Goal: Browse casually

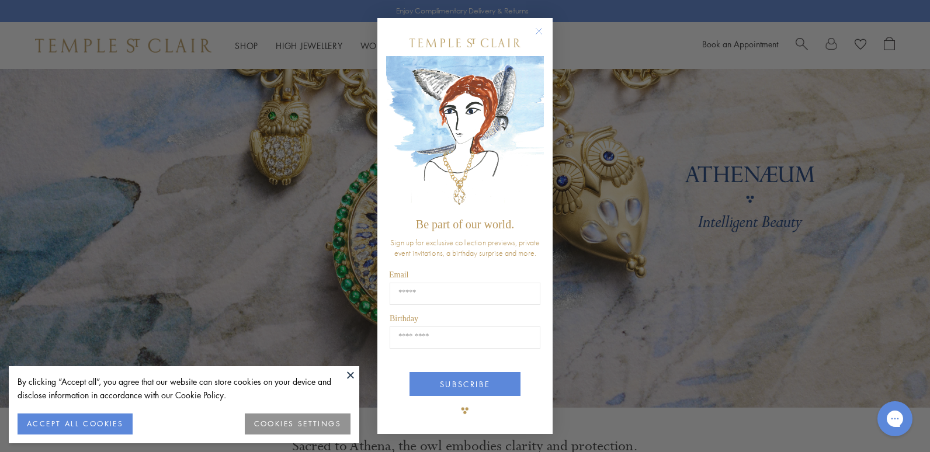
click at [539, 29] on circle "Close dialog" at bounding box center [539, 32] width 14 height 14
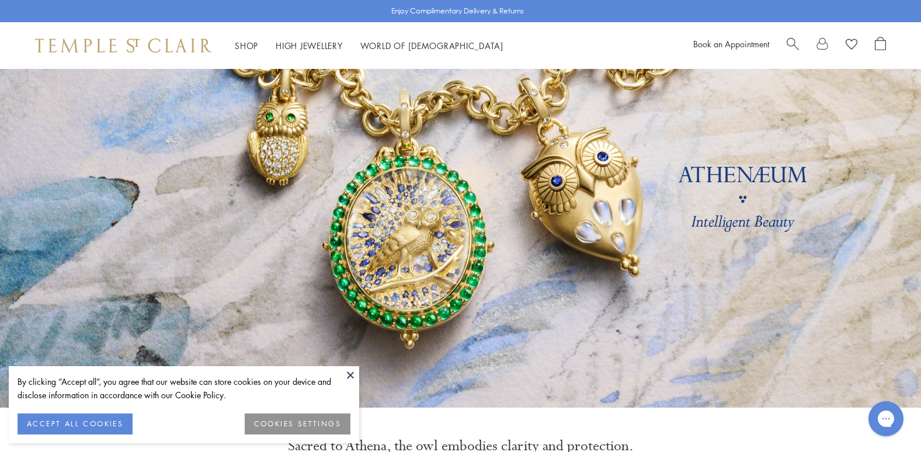
click at [351, 374] on button at bounding box center [351, 375] width 18 height 18
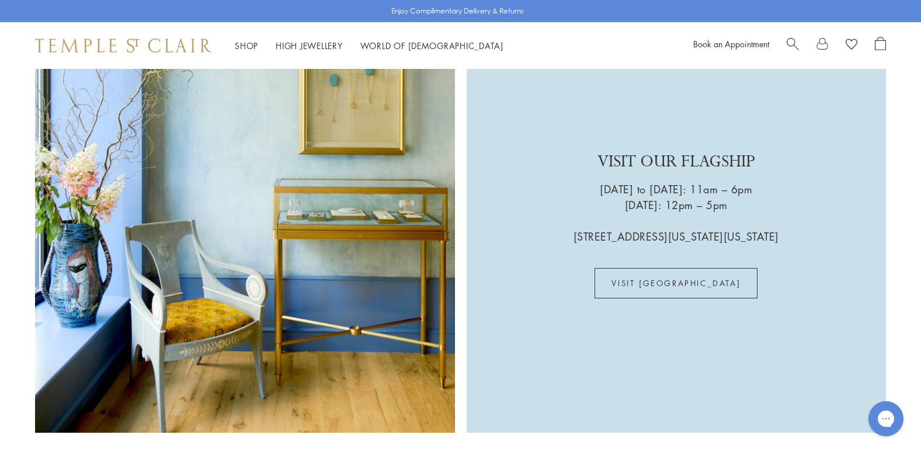
scroll to position [3071, 0]
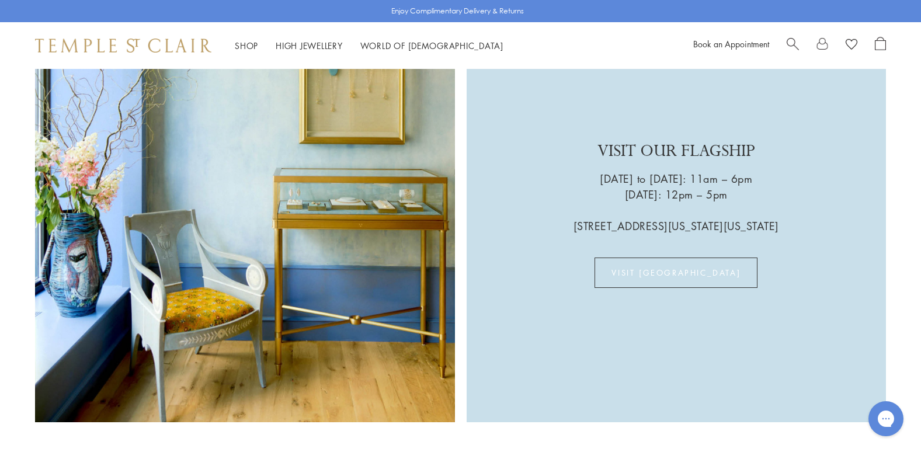
click at [665, 258] on link "VISIT US" at bounding box center [676, 273] width 163 height 30
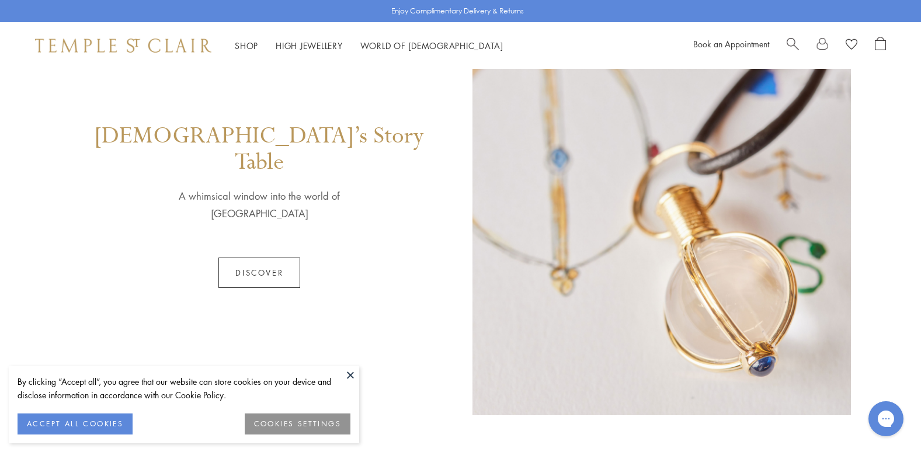
scroll to position [627, 0]
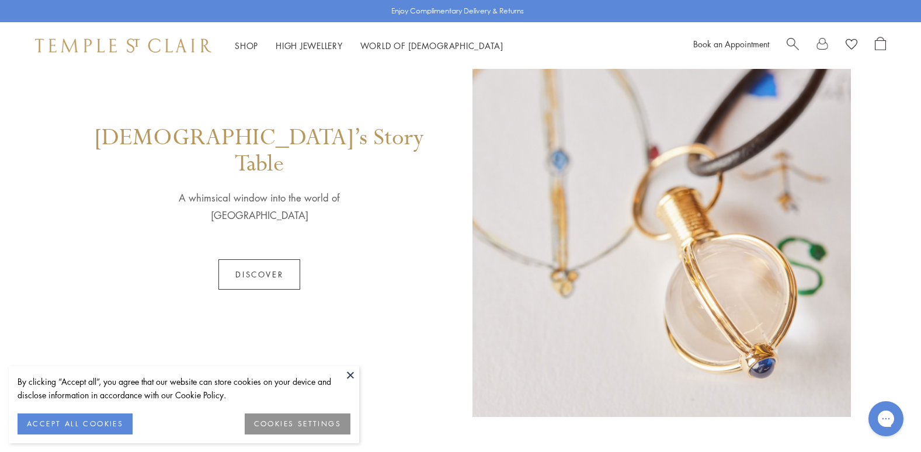
click at [275, 259] on link "Discover" at bounding box center [259, 274] width 82 height 30
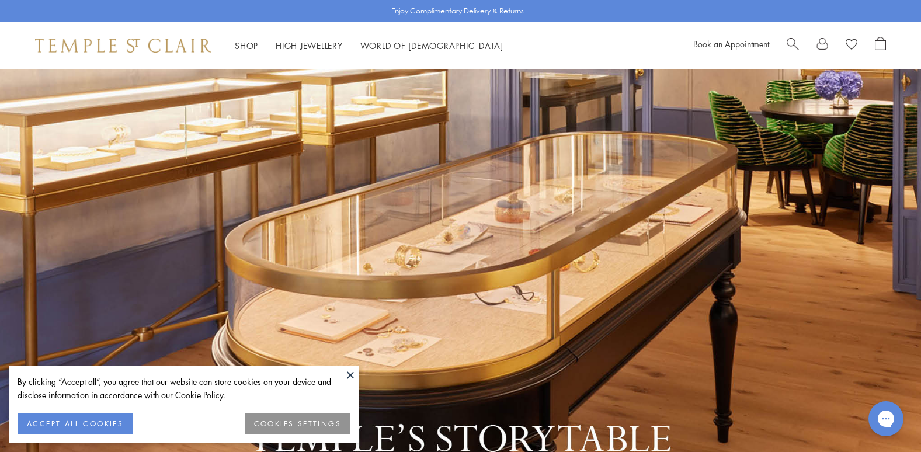
click at [349, 373] on button at bounding box center [351, 375] width 18 height 18
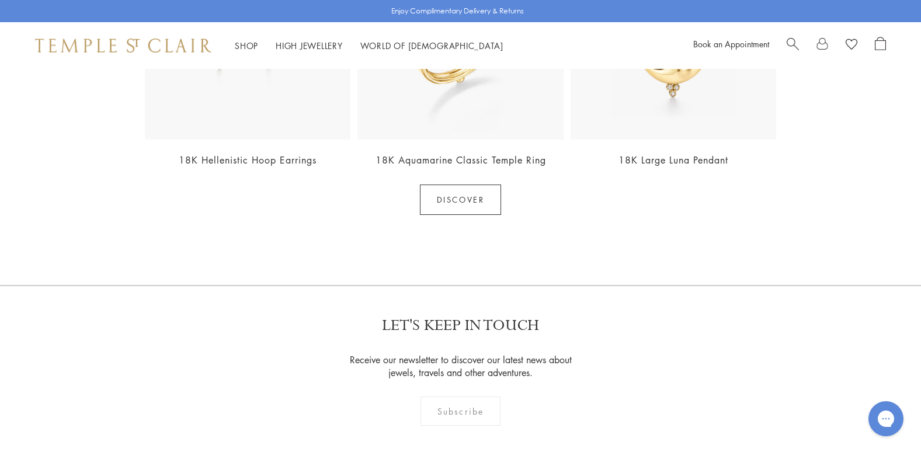
scroll to position [1503, 0]
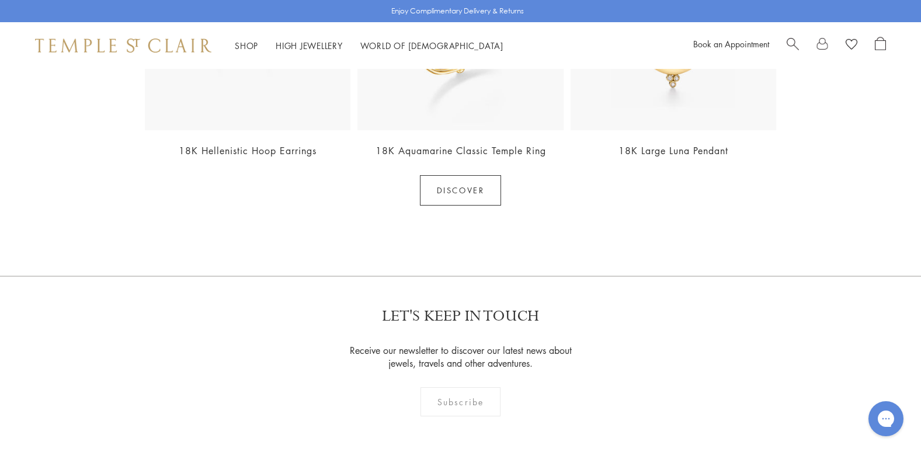
click at [455, 190] on link "Discover" at bounding box center [461, 190] width 82 height 30
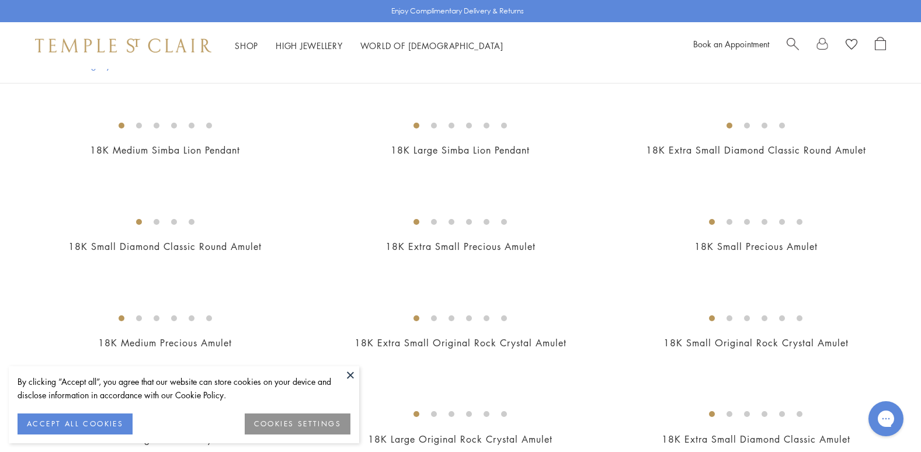
scroll to position [269, 0]
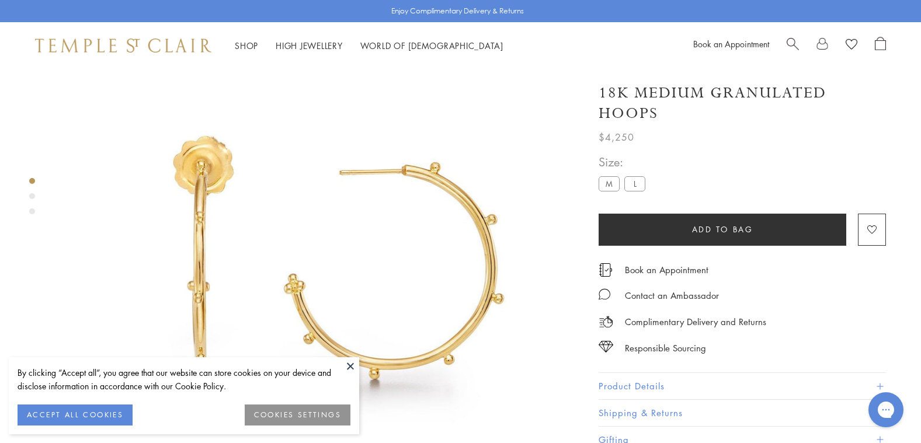
click at [638, 186] on label "L" at bounding box center [635, 183] width 21 height 15
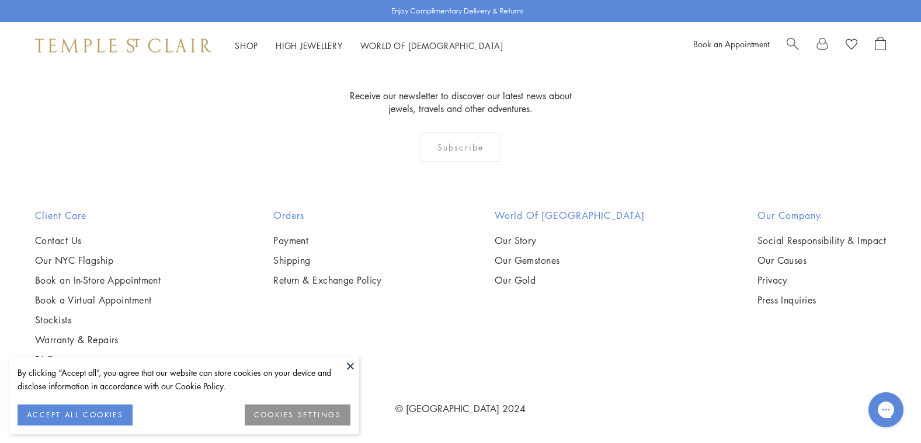
scroll to position [1874, 0]
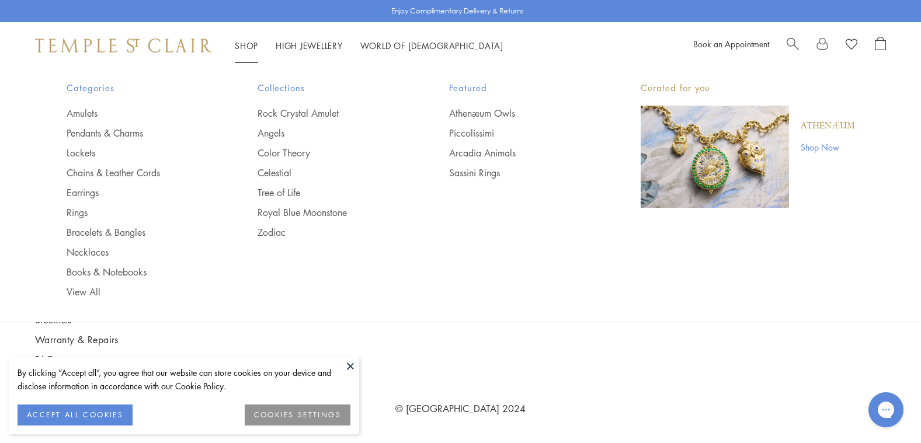
click at [247, 43] on link "Shop Shop" at bounding box center [246, 46] width 23 height 12
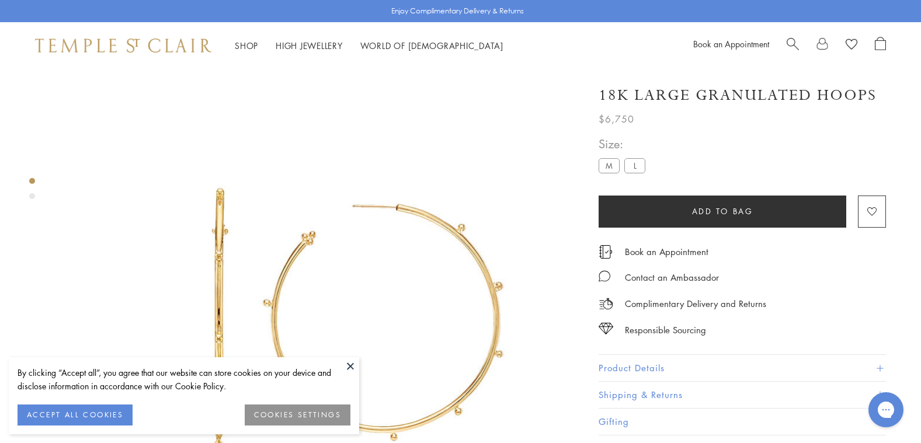
click at [345, 363] on button at bounding box center [351, 367] width 18 height 18
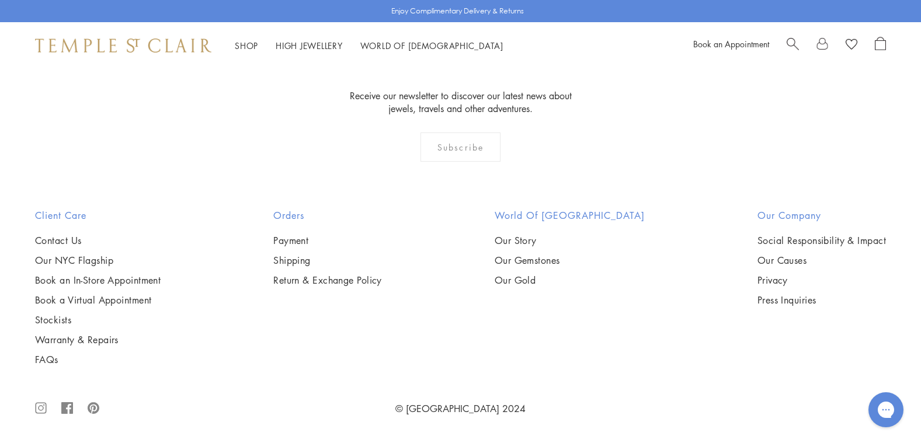
scroll to position [1594, 0]
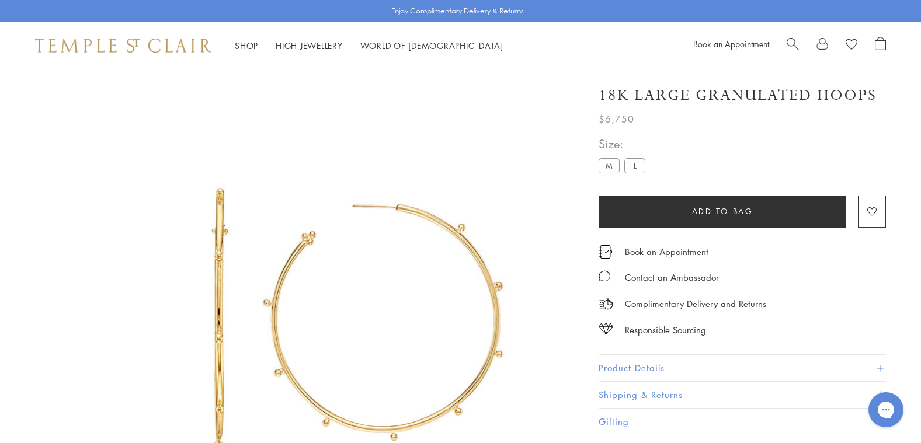
scroll to position [1874, 0]
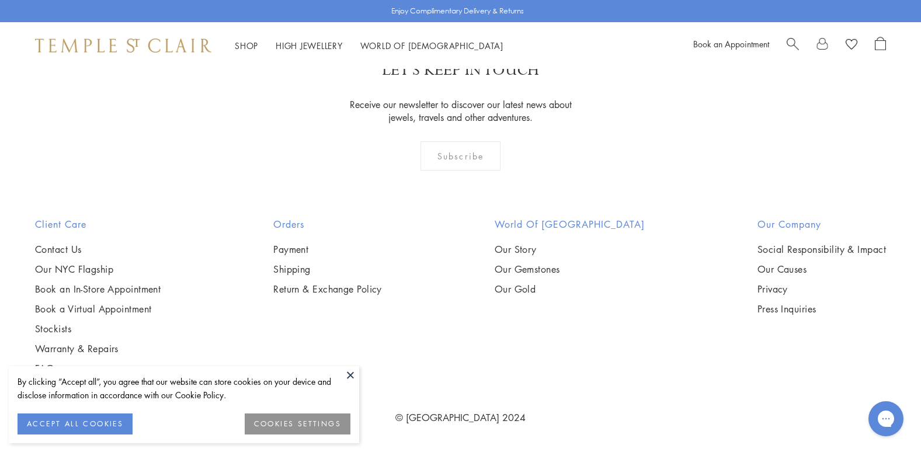
scroll to position [3651, 0]
click at [0, 0] on img at bounding box center [0, 0] width 0 height 0
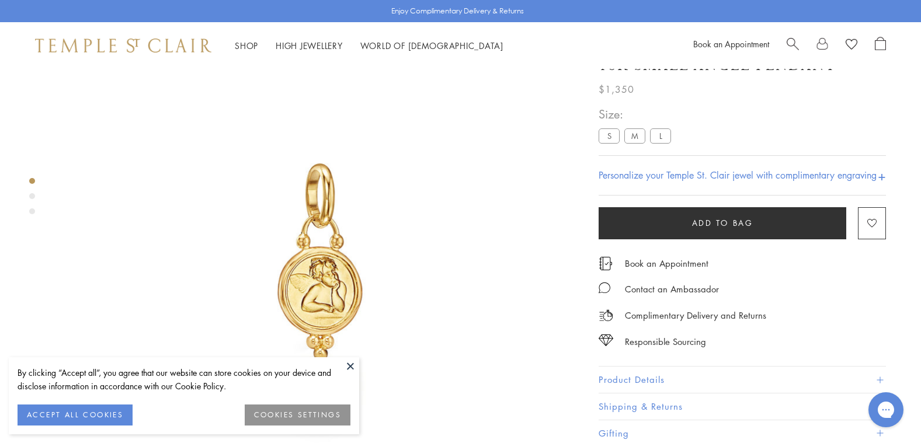
click at [660, 134] on label "L" at bounding box center [660, 136] width 21 height 15
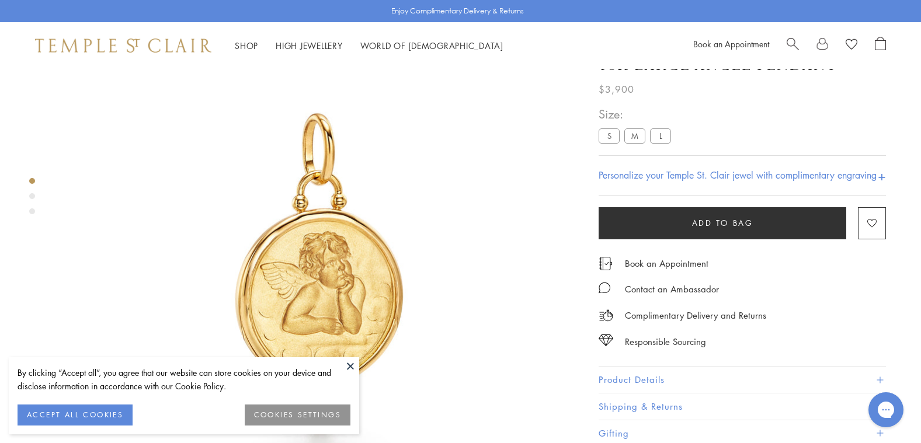
click at [633, 138] on label "M" at bounding box center [635, 136] width 21 height 15
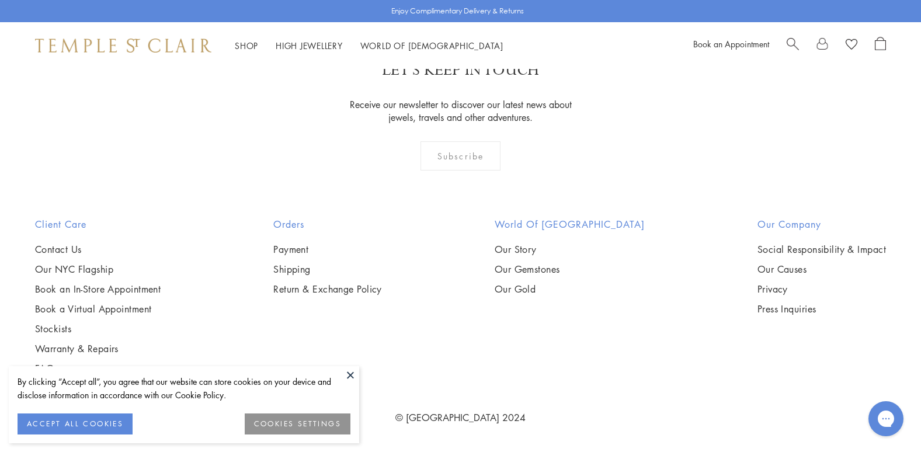
scroll to position [5022, 0]
click at [0, 0] on img at bounding box center [0, 0] width 0 height 0
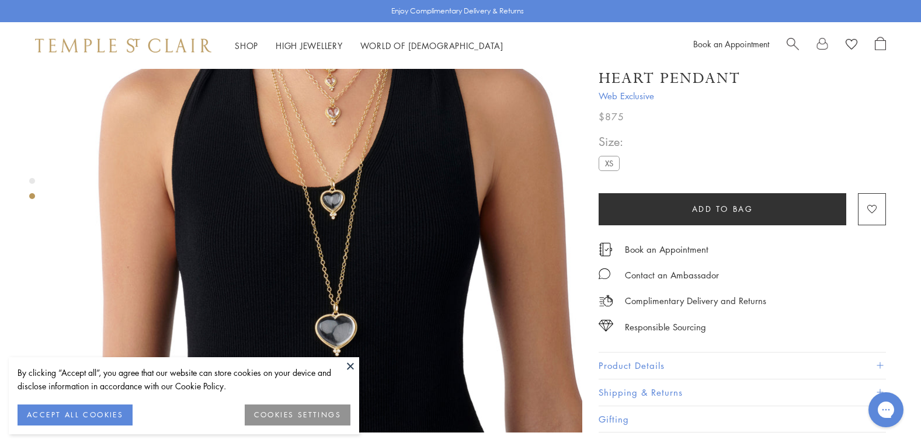
scroll to position [705, 0]
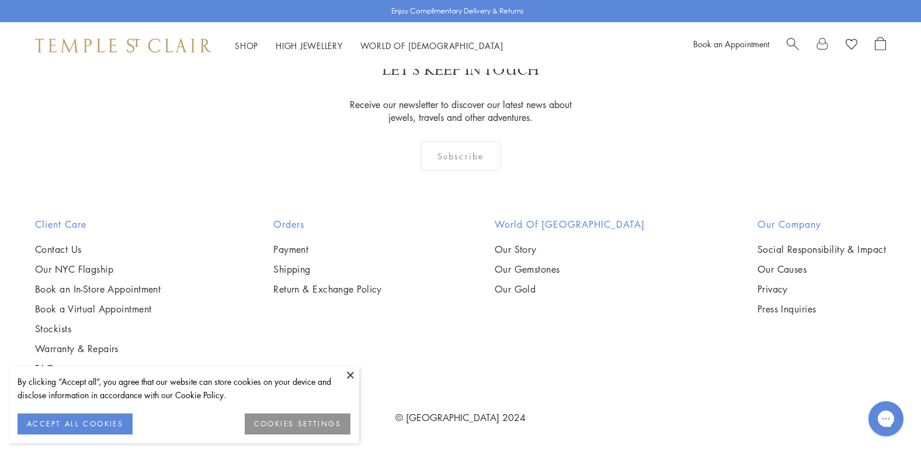
scroll to position [5753, 0]
click at [0, 0] on img at bounding box center [0, 0] width 0 height 0
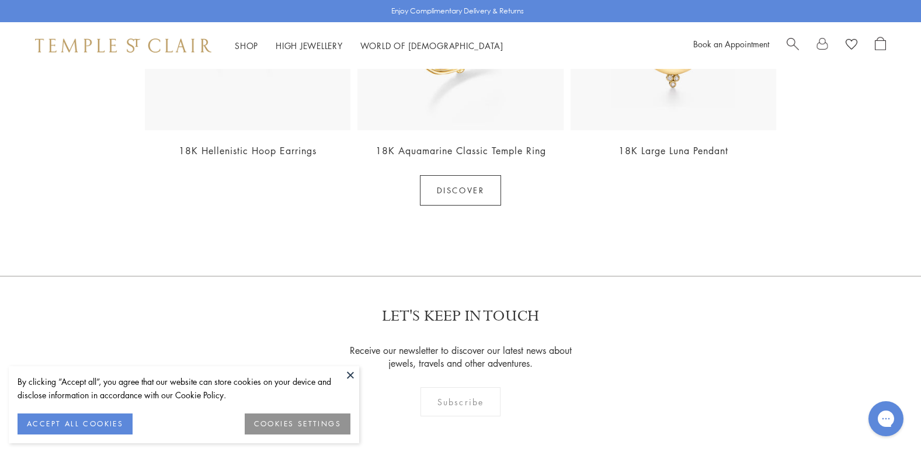
click at [348, 377] on button at bounding box center [351, 375] width 18 height 18
